Goal: Task Accomplishment & Management: Manage account settings

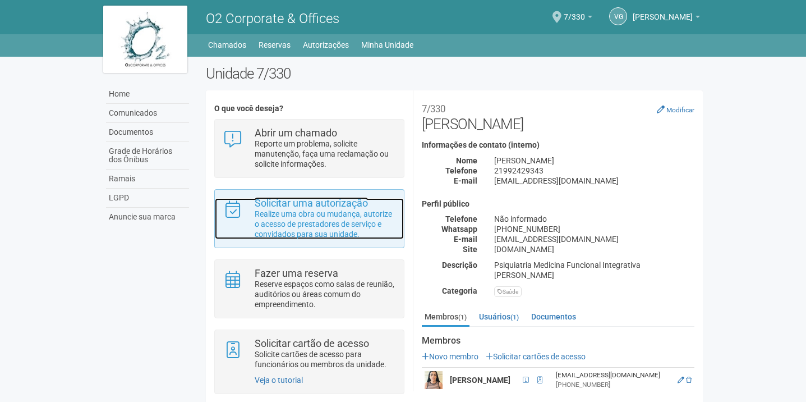
click at [322, 209] on p "Realize uma obra ou mudança, autorize o acesso de prestadores de serviço e conv…" at bounding box center [325, 224] width 141 height 30
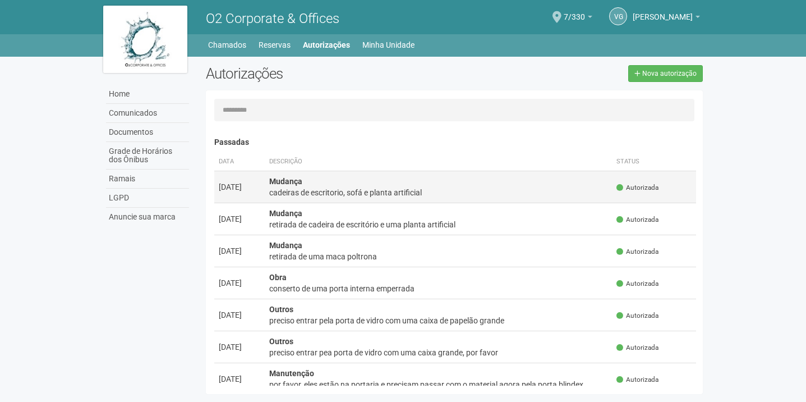
click at [348, 190] on div "cadeiras de escritorio, sofá e planta artificial" at bounding box center [438, 192] width 339 height 11
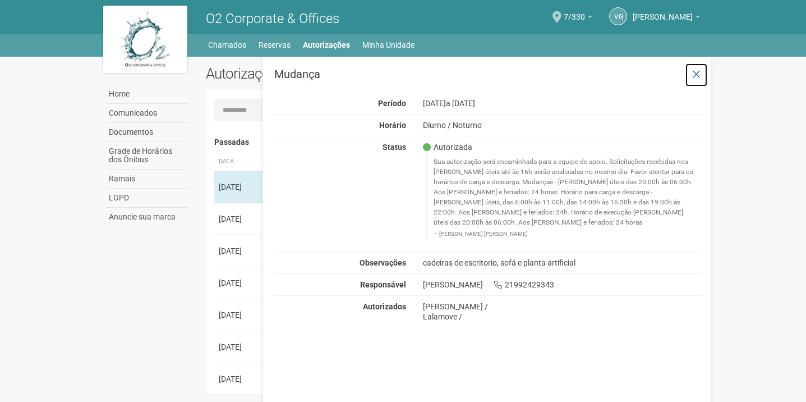
click at [698, 73] on icon at bounding box center [696, 74] width 8 height 11
